Goal: Navigation & Orientation: Find specific page/section

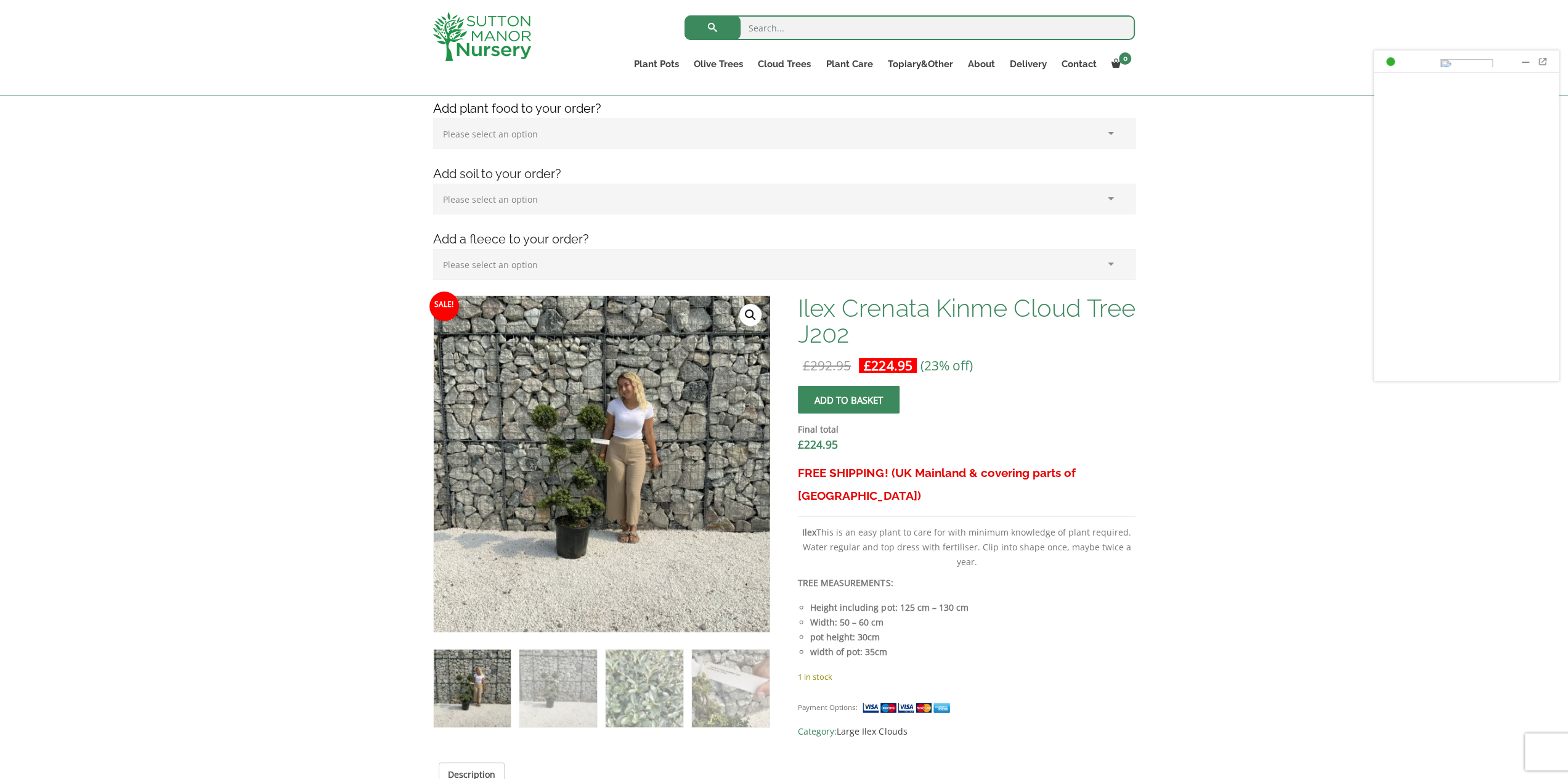
scroll to position [246, 0]
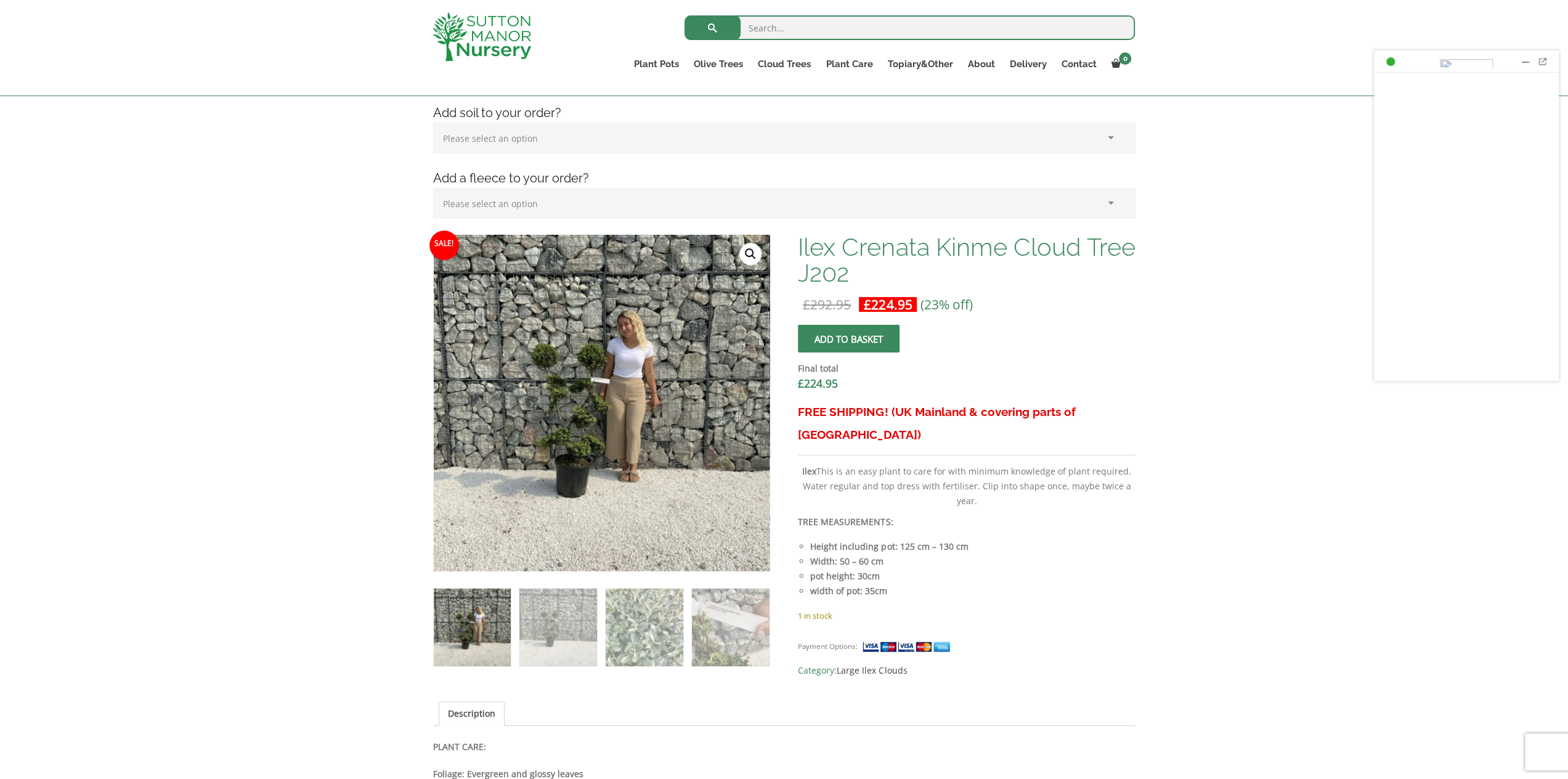
click at [527, 52] on img at bounding box center [482, 36] width 99 height 49
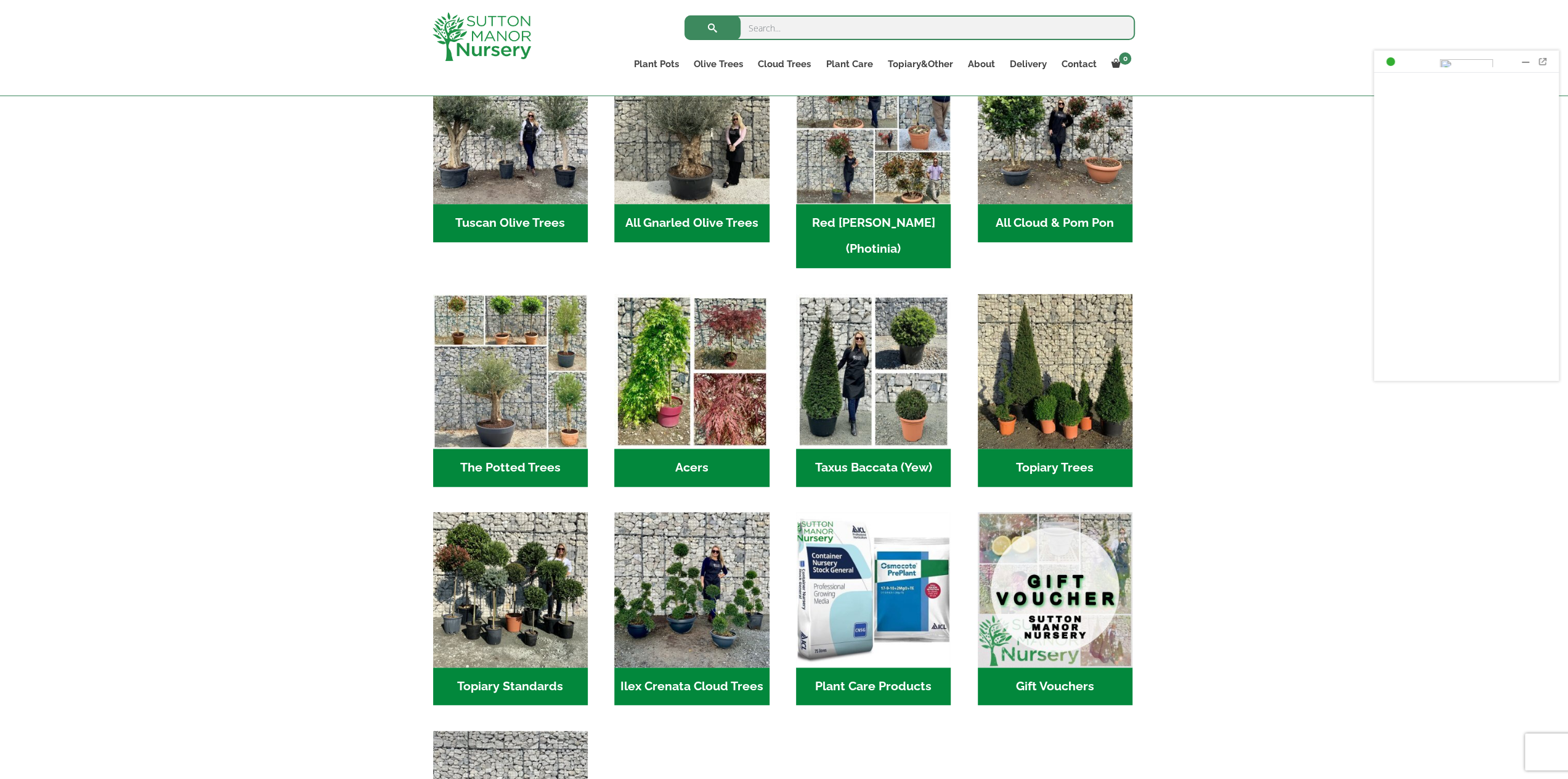
scroll to position [678, 0]
click at [547, 364] on img "Visit product category The Potted Trees" at bounding box center [510, 371] width 163 height 163
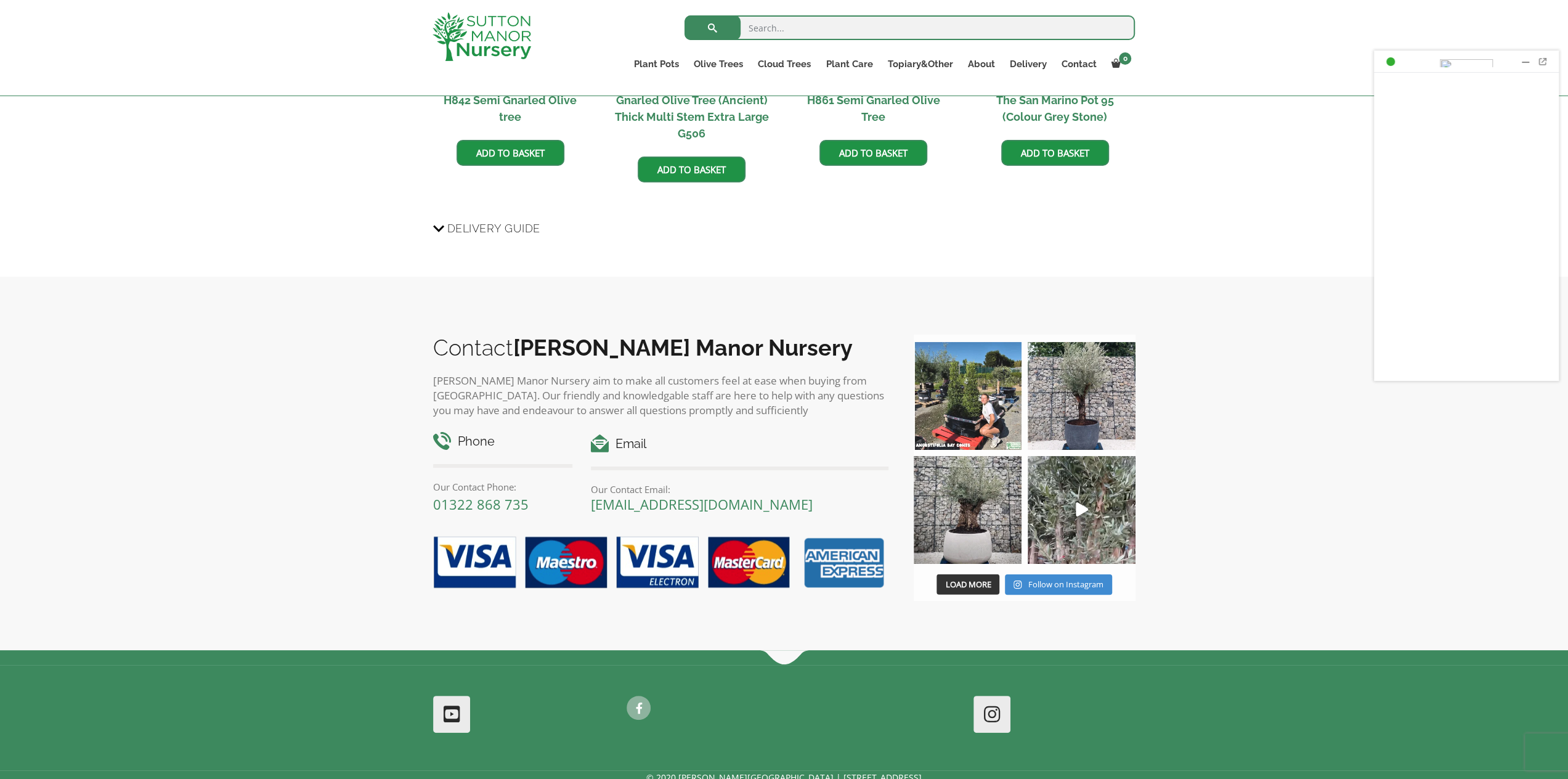
scroll to position [2867, 0]
